Goal: Task Accomplishment & Management: Use online tool/utility

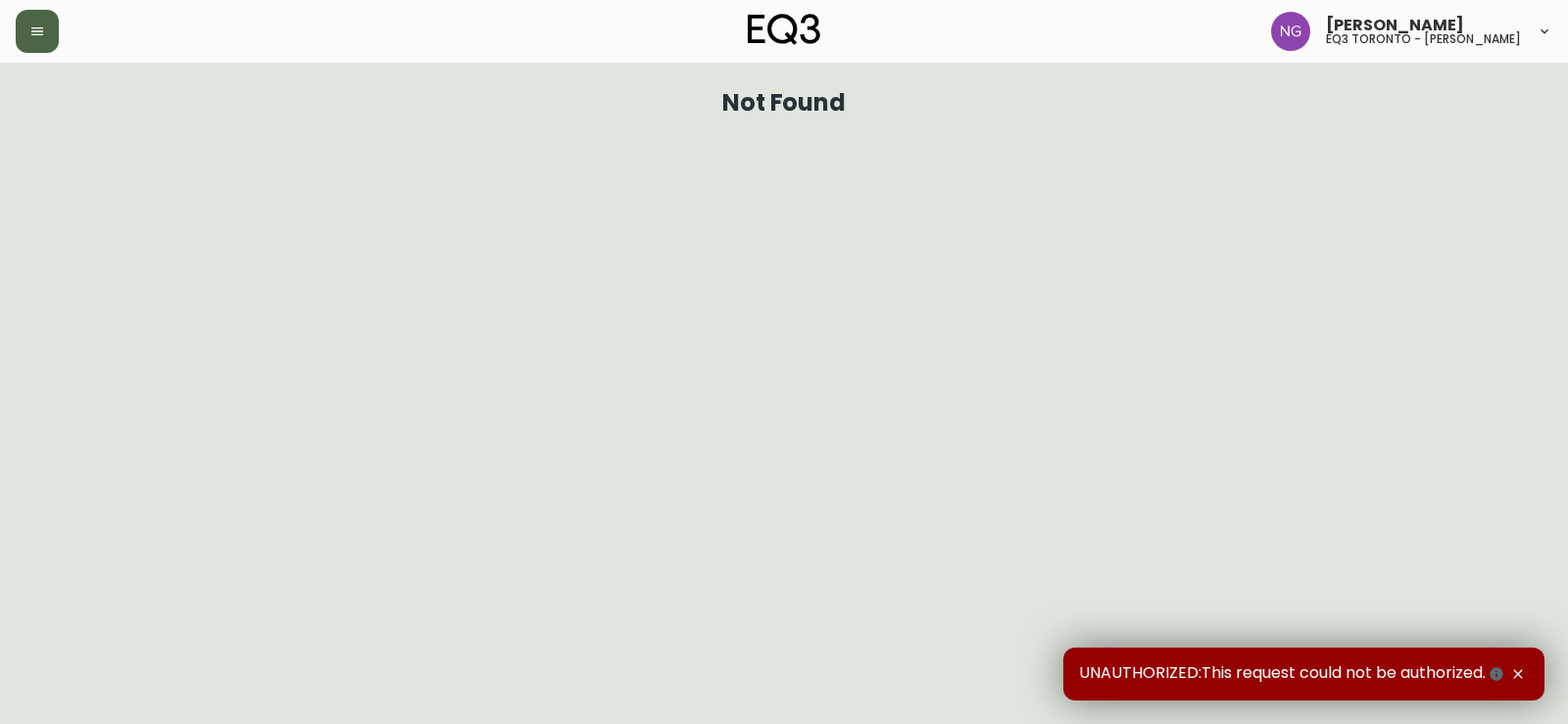
click at [27, 33] on button "button" at bounding box center [37, 31] width 43 height 43
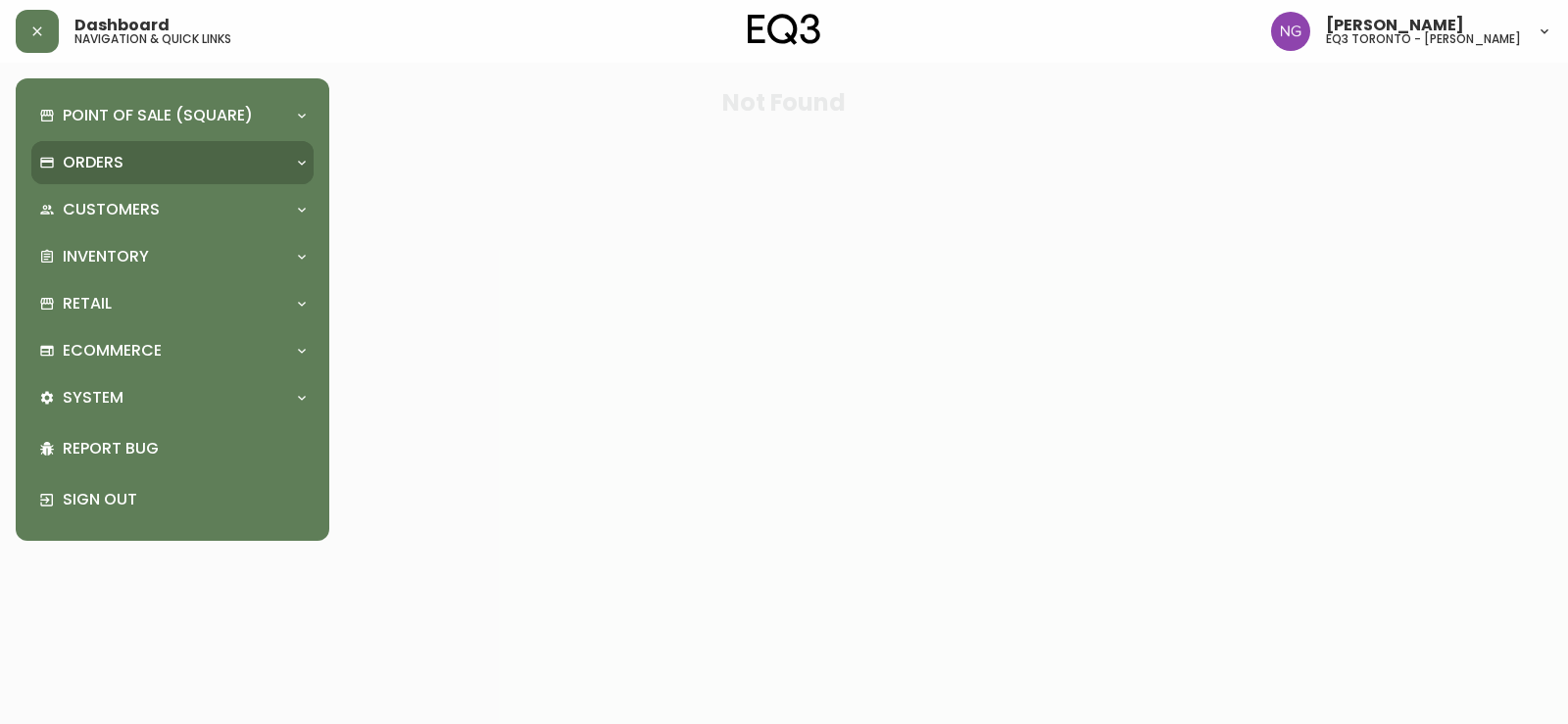
click at [83, 150] on div "Orders" at bounding box center [172, 162] width 282 height 43
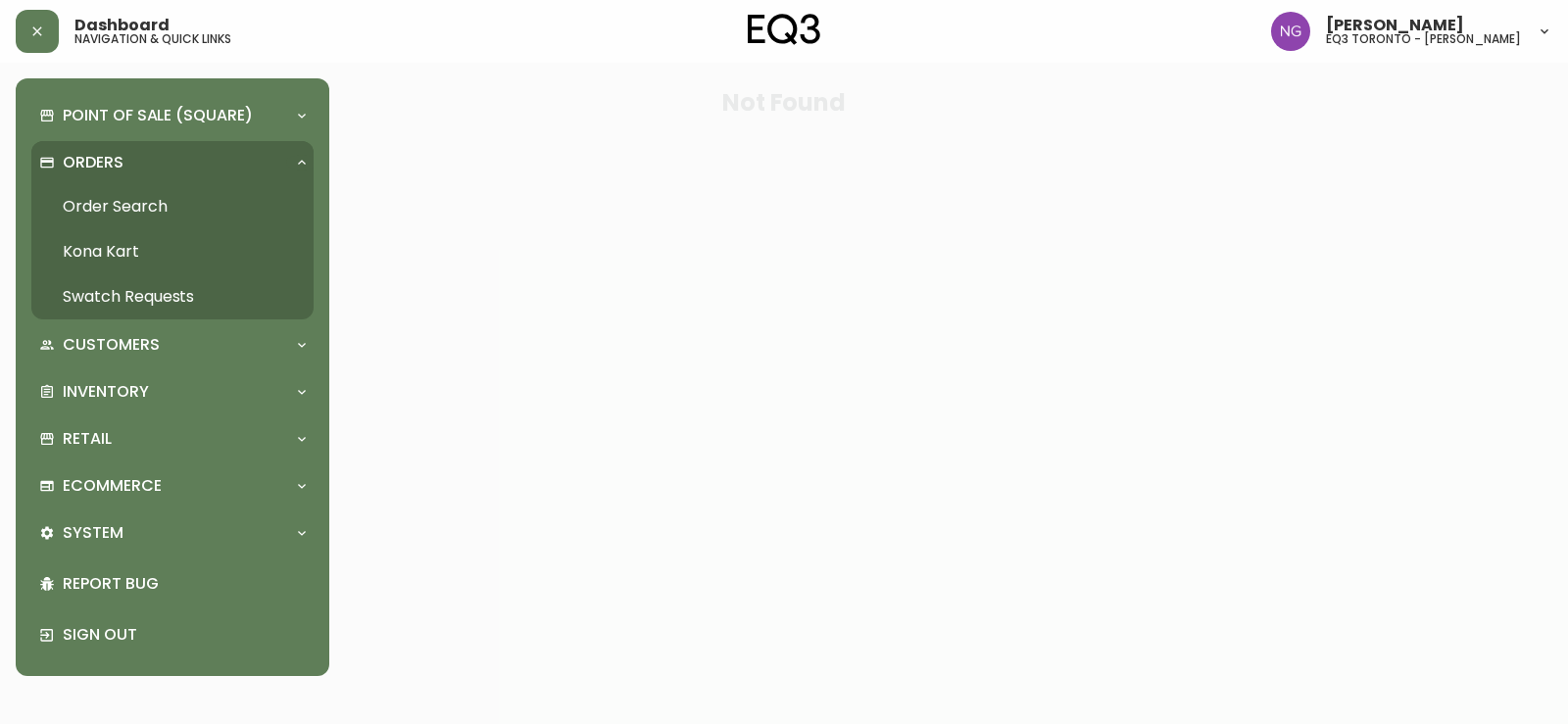
click at [171, 217] on link "Order Search" at bounding box center [172, 206] width 282 height 45
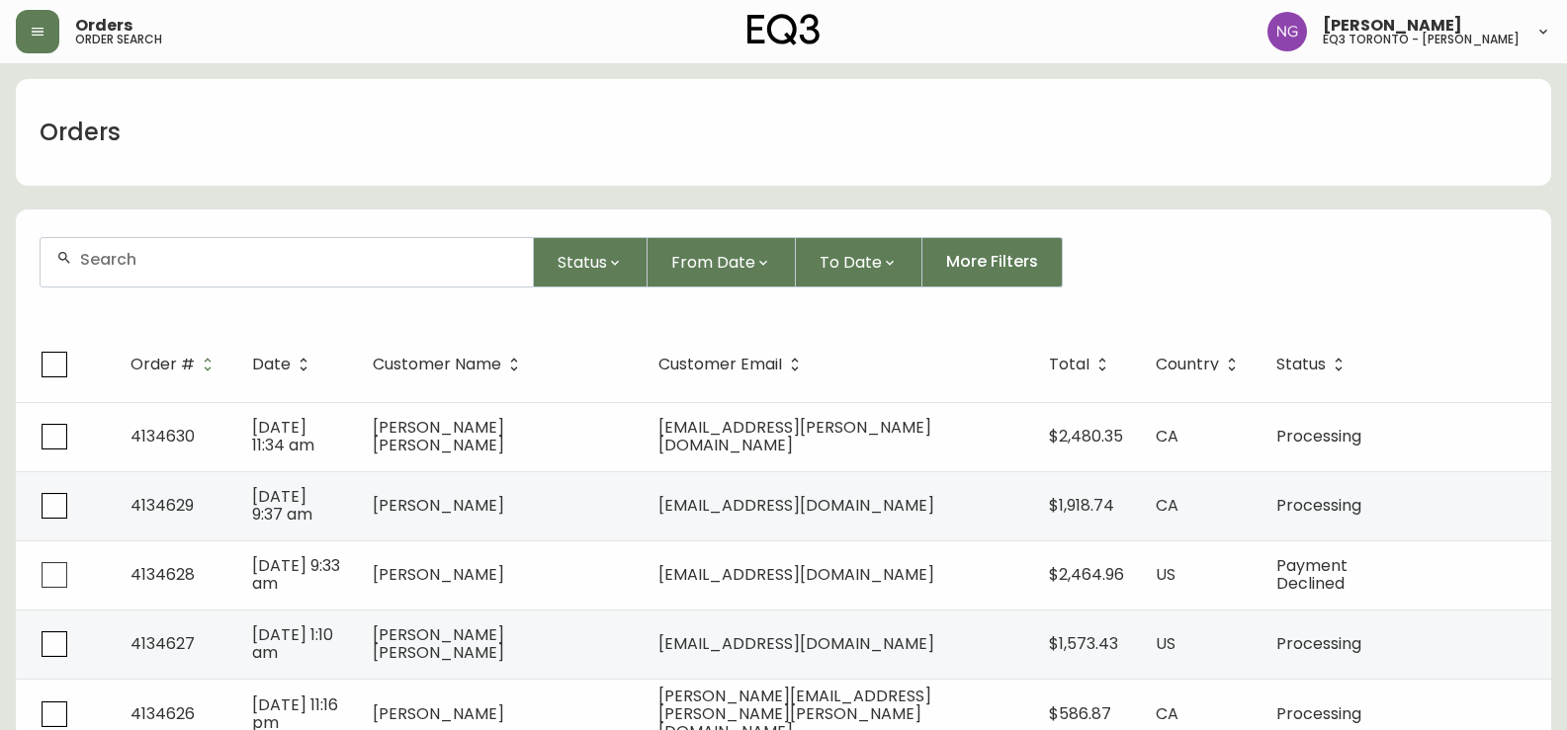
click at [316, 279] on div at bounding box center [287, 262] width 492 height 48
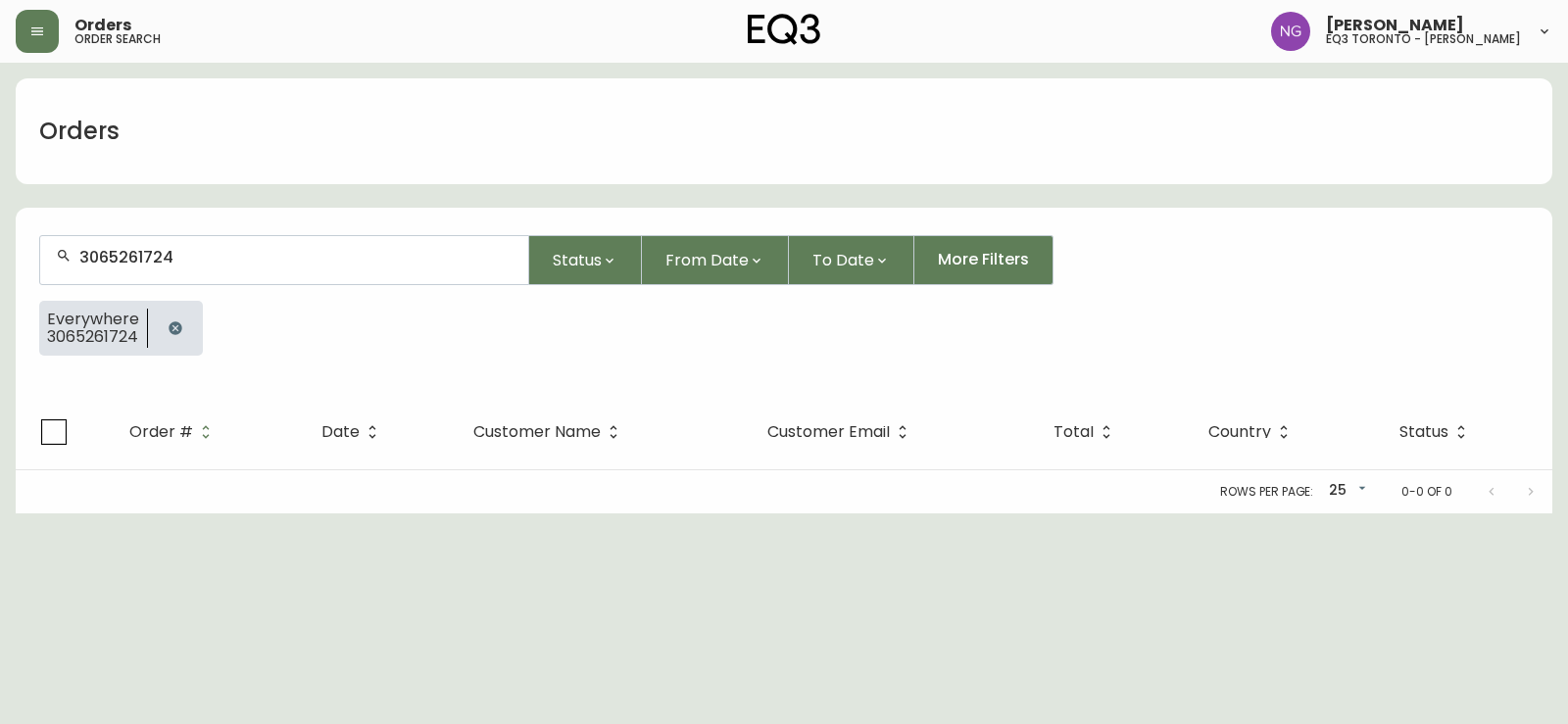
drag, startPoint x: 231, startPoint y: 268, endPoint x: 0, endPoint y: 234, distance: 233.5
click at [0, 234] on main "Orders 3065261724 Status From Date To Date More Filters Everywhere 3065261724 O…" at bounding box center [784, 288] width 1568 height 451
type input "3065261724519"
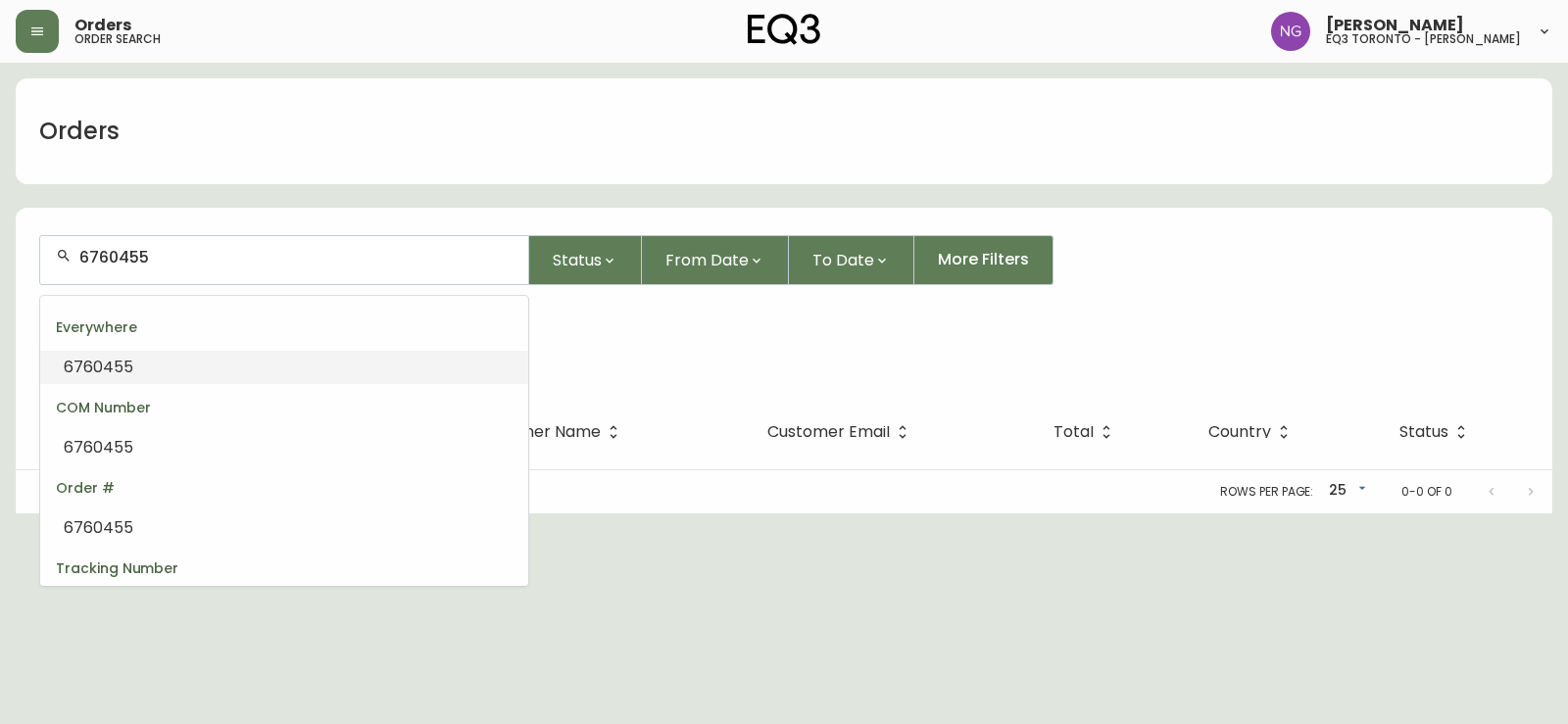
click at [254, 262] on input "6760455" at bounding box center [295, 257] width 433 height 19
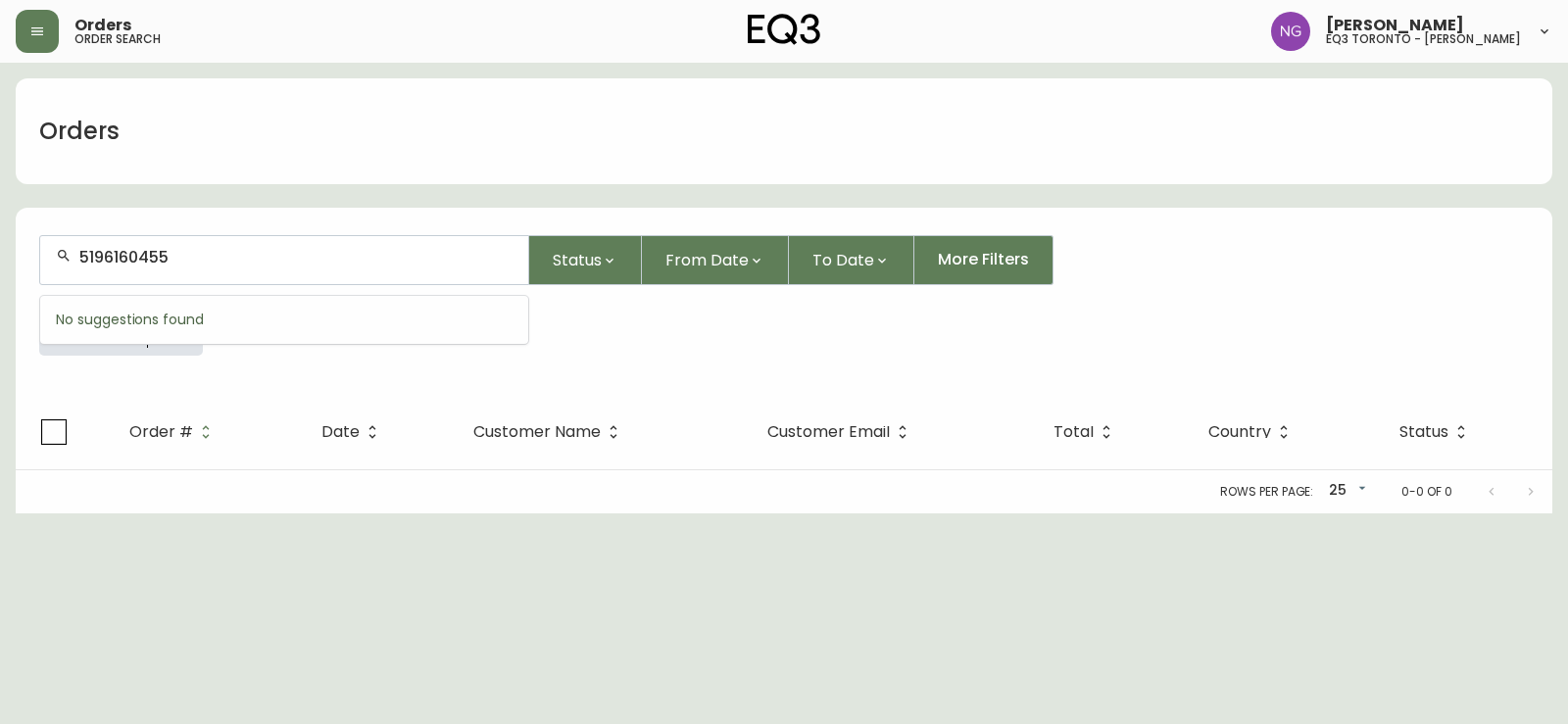
type input "5196160455"
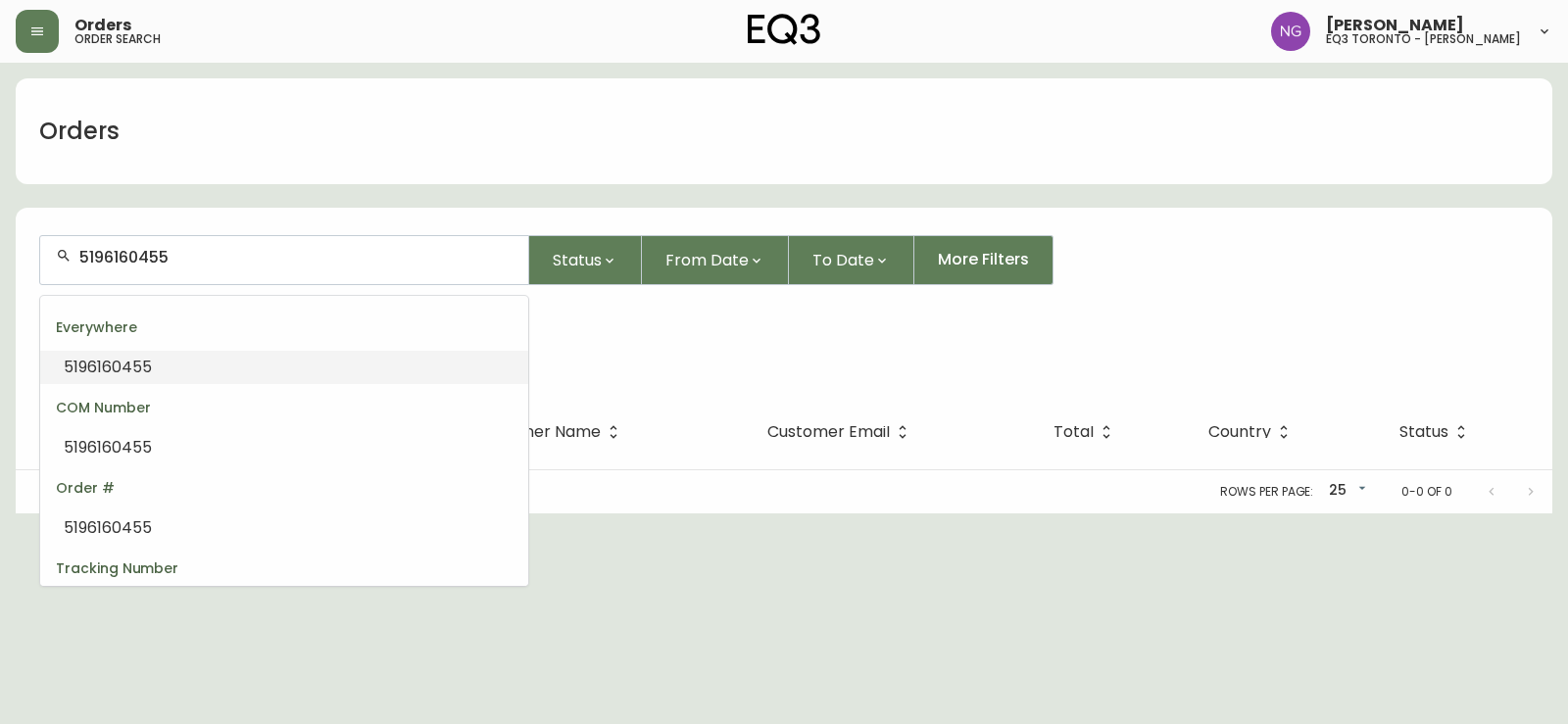
click at [187, 372] on li "5196160455" at bounding box center [284, 368] width 488 height 34
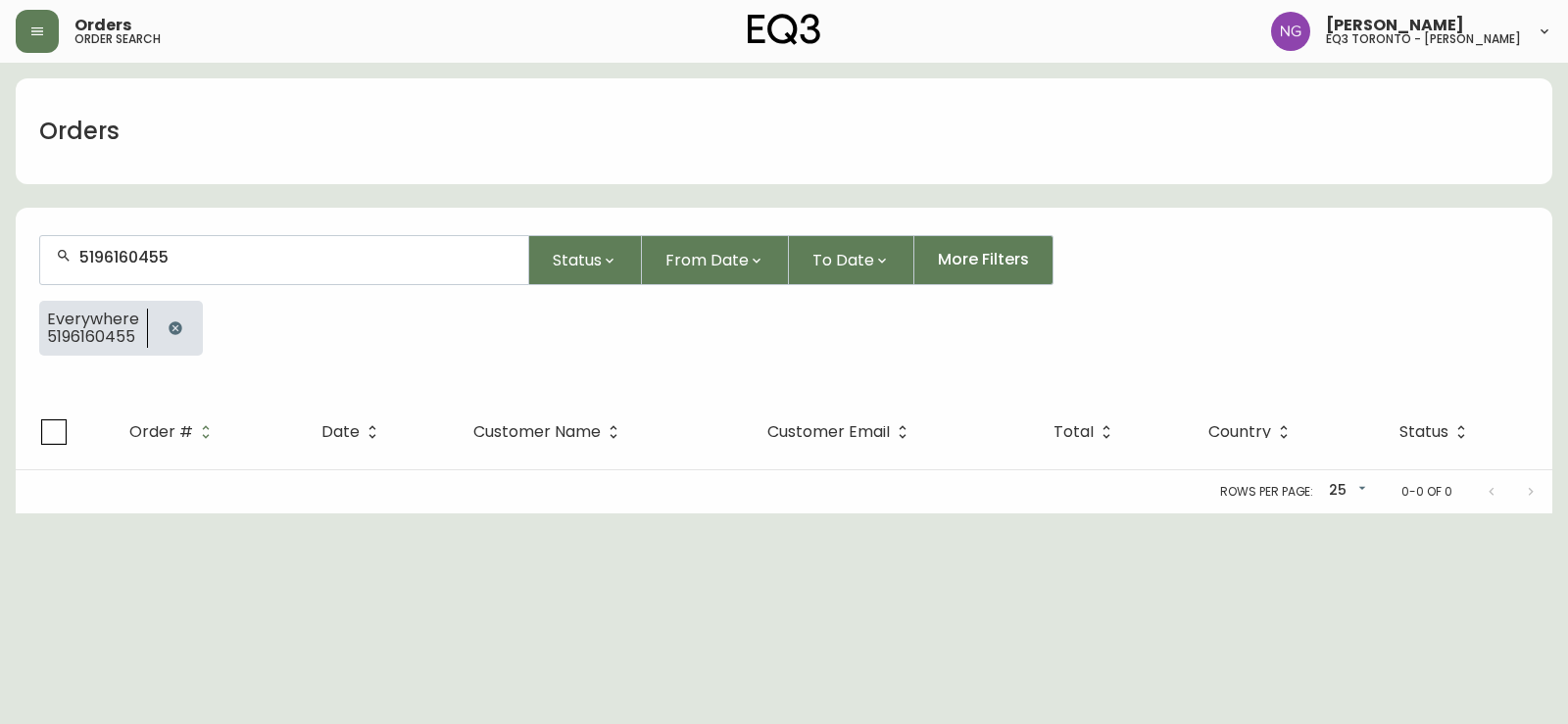
click at [149, 514] on html "Orders order search [PERSON_NAME] eq3 toronto - [PERSON_NAME] Orders 5196160455…" at bounding box center [784, 257] width 1568 height 514
